Goal: Ask a question

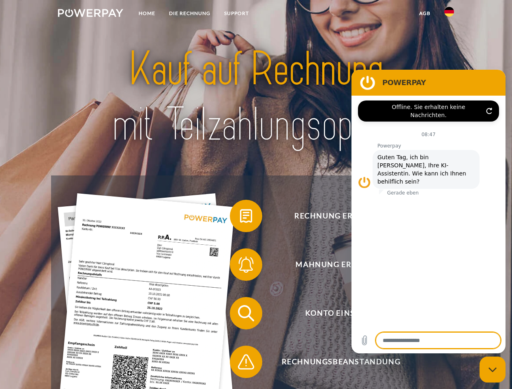
click at [90, 14] on img at bounding box center [90, 13] width 65 height 8
click at [449, 14] on img at bounding box center [449, 12] width 10 height 10
click at [425, 13] on link "agb" at bounding box center [424, 13] width 25 height 15
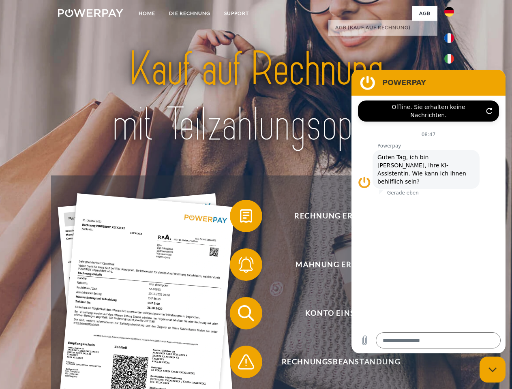
click at [240, 218] on span at bounding box center [234, 216] width 41 height 41
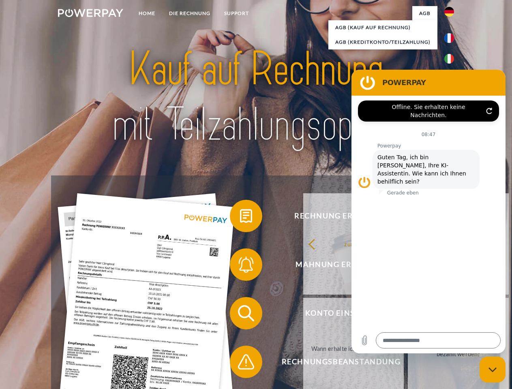
click at [240, 266] on div "Rechnung erhalten? Mahnung erhalten? Konto einsehen" at bounding box center [256, 338] width 410 height 324
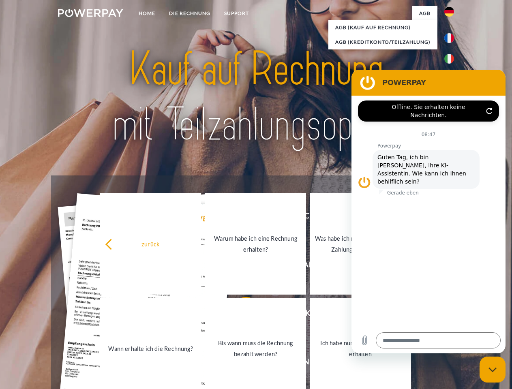
click at [240, 315] on link "Bis wann muss die Rechnung bezahlt werden?" at bounding box center [255, 348] width 101 height 101
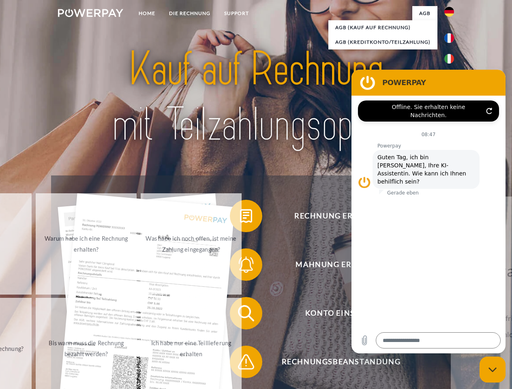
click at [240, 364] on div "Rechnung erhalten? Mahnung erhalten? Konto einsehen" at bounding box center [256, 338] width 410 height 324
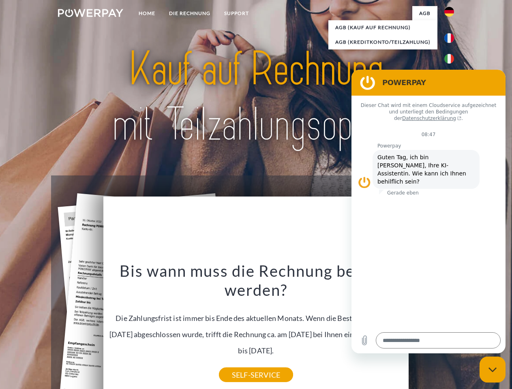
click at [493, 370] on icon "Messaging-Fenster schließen" at bounding box center [493, 369] width 9 height 5
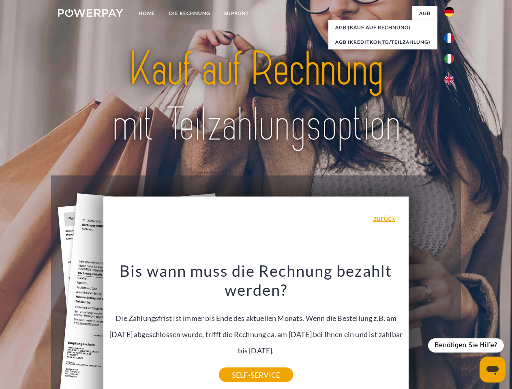
type textarea "*"
